Goal: Information Seeking & Learning: Learn about a topic

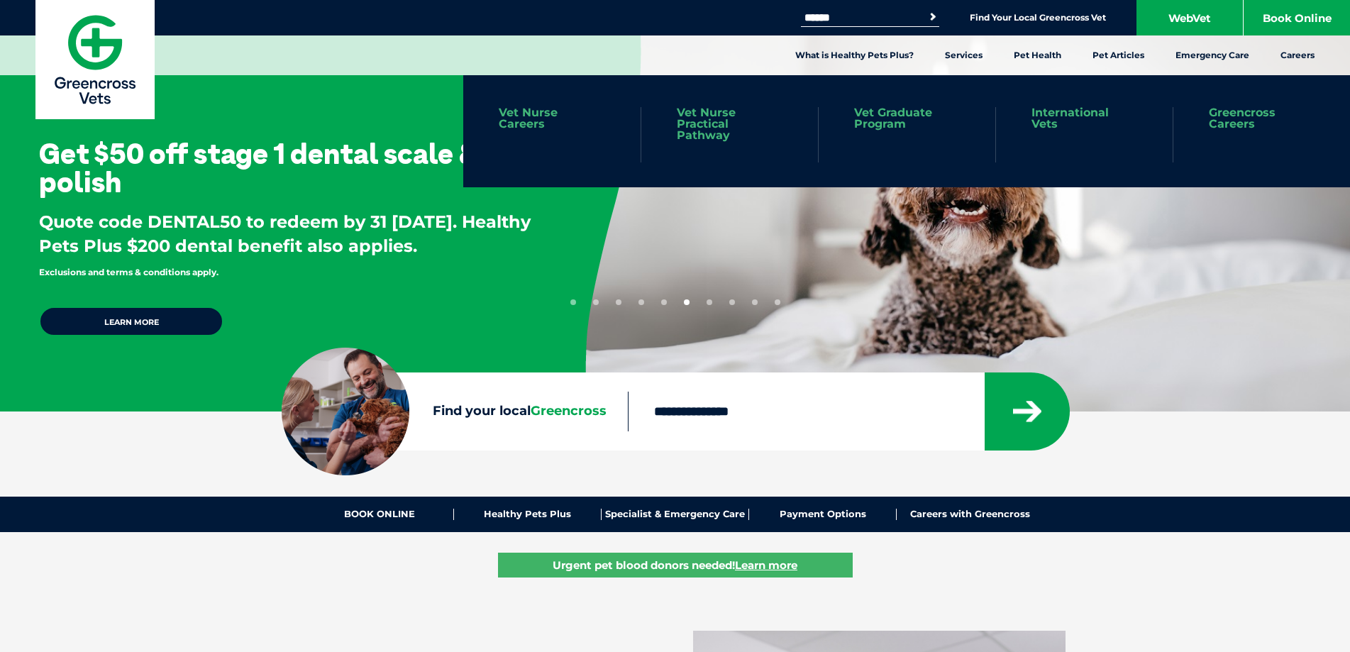
click at [697, 116] on link "Vet Nurse Practical Pathway" at bounding box center [730, 124] width 106 height 34
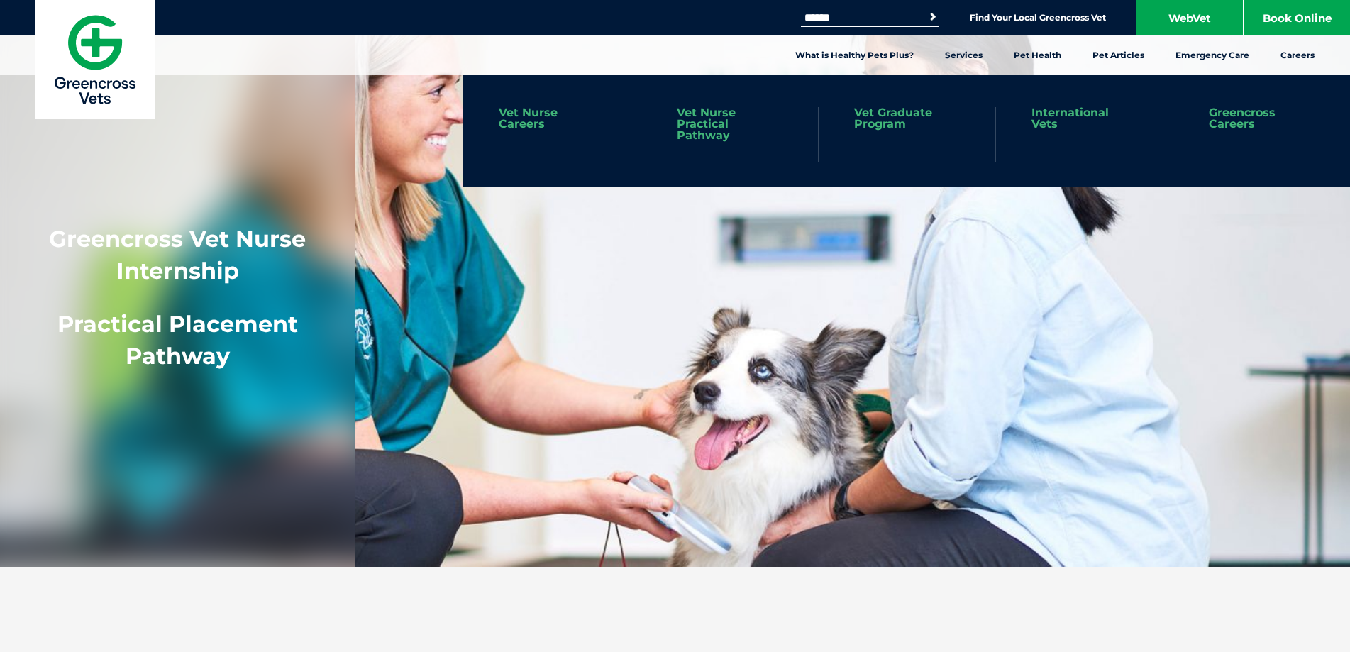
click at [522, 116] on link "Vet Nurse Careers" at bounding box center [552, 118] width 106 height 23
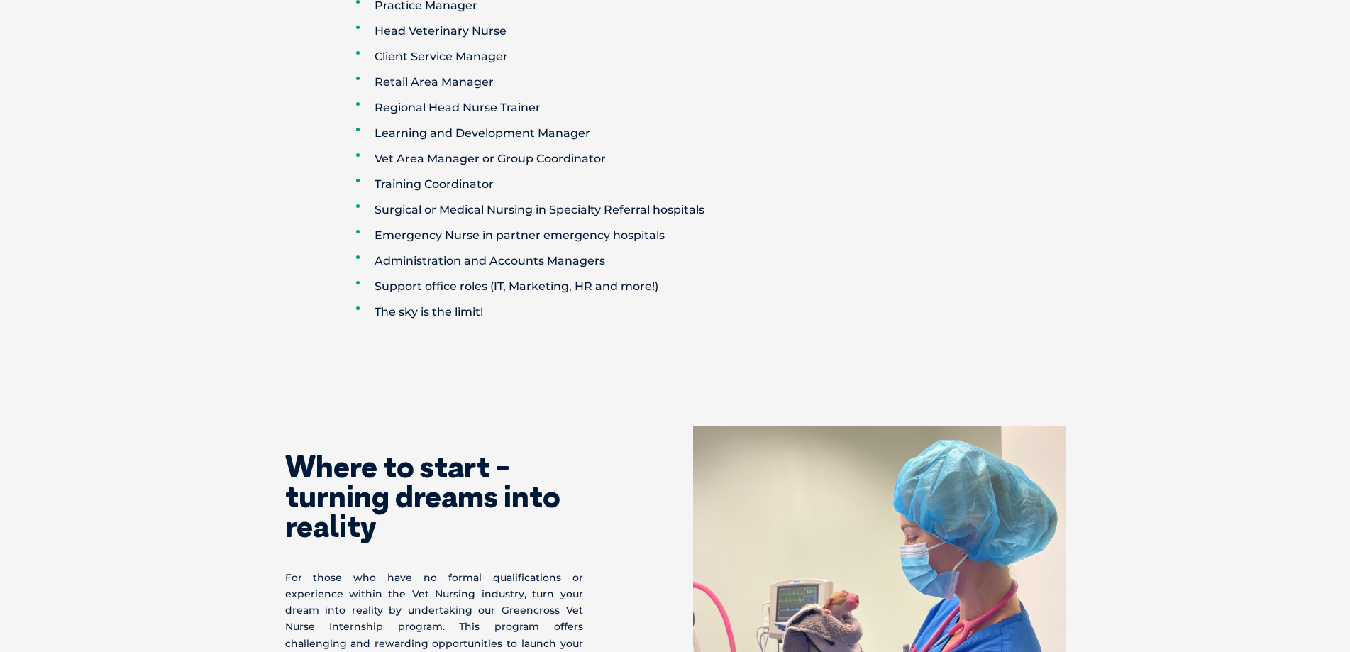
scroll to position [2492, 0]
